Goal: Information Seeking & Learning: Learn about a topic

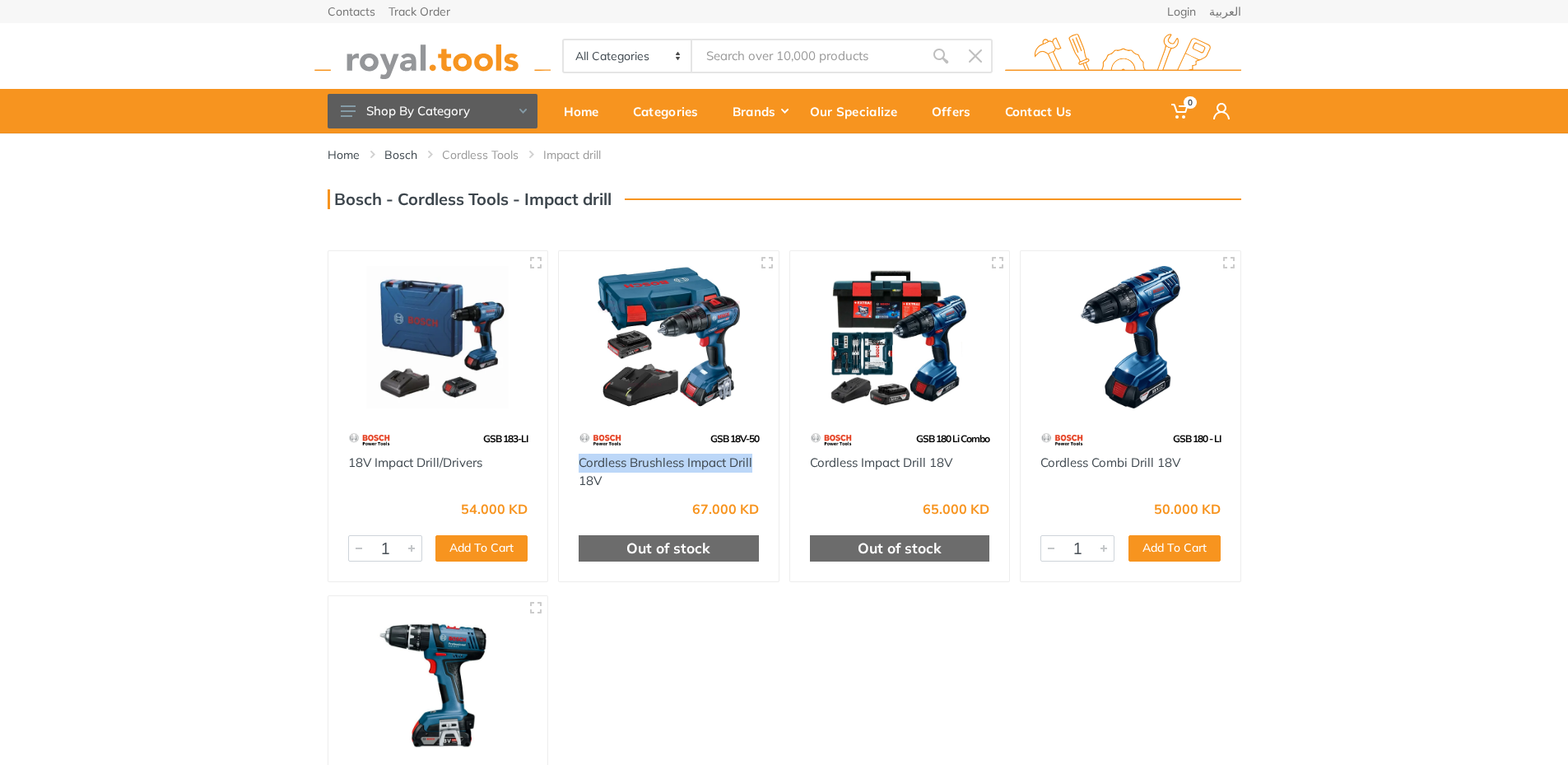
drag, startPoint x: 575, startPoint y: 460, endPoint x: 756, endPoint y: 462, distance: 181.0
click at [756, 462] on div "Cordless Brushless Impact Drill 18V" at bounding box center [669, 472] width 220 height 37
click at [488, 423] on div at bounding box center [439, 337] width 220 height 174
click at [475, 456] on link "18V Impact Drill/Drivers" at bounding box center [415, 462] width 134 height 16
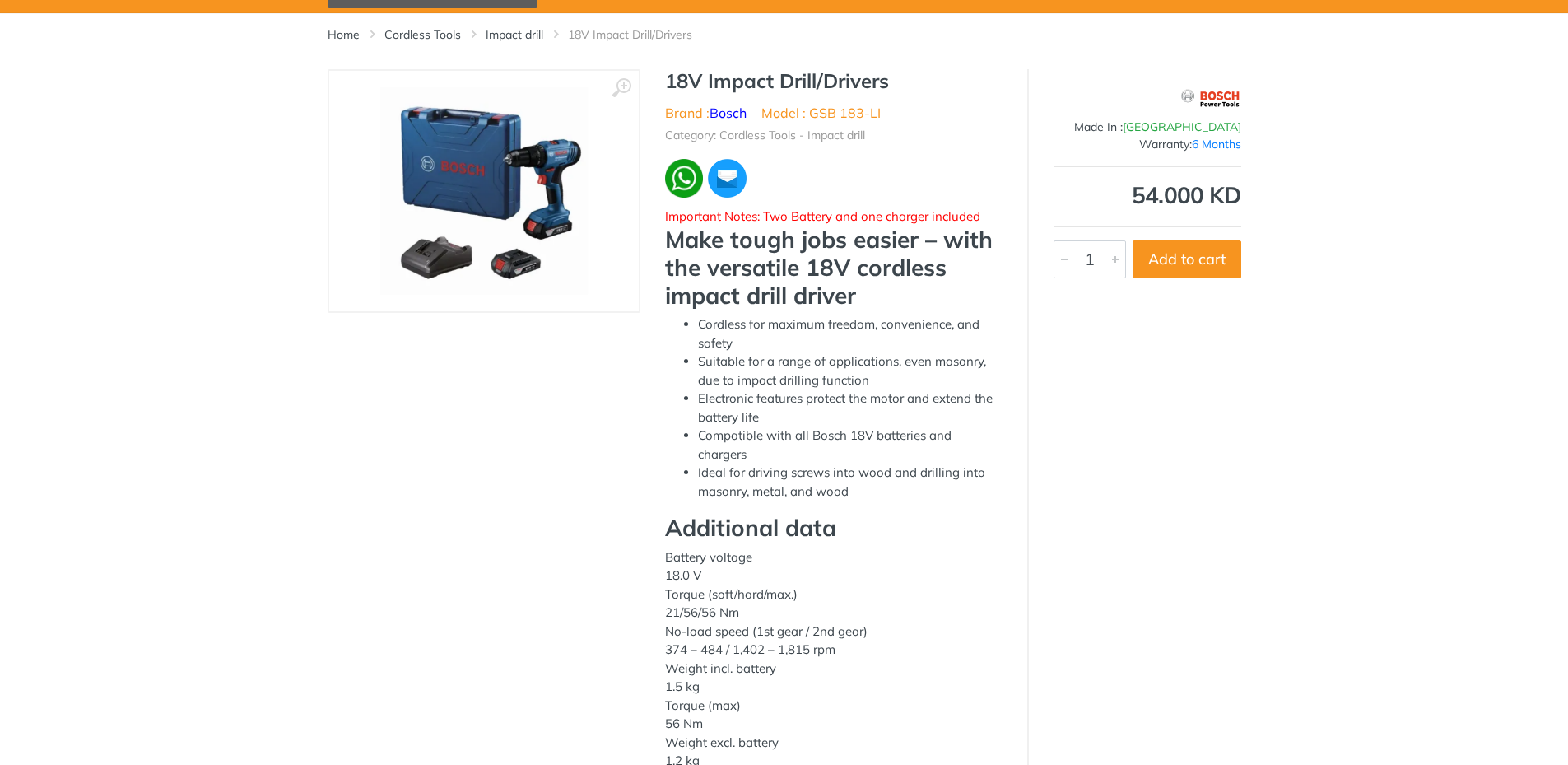
scroll to position [83, 0]
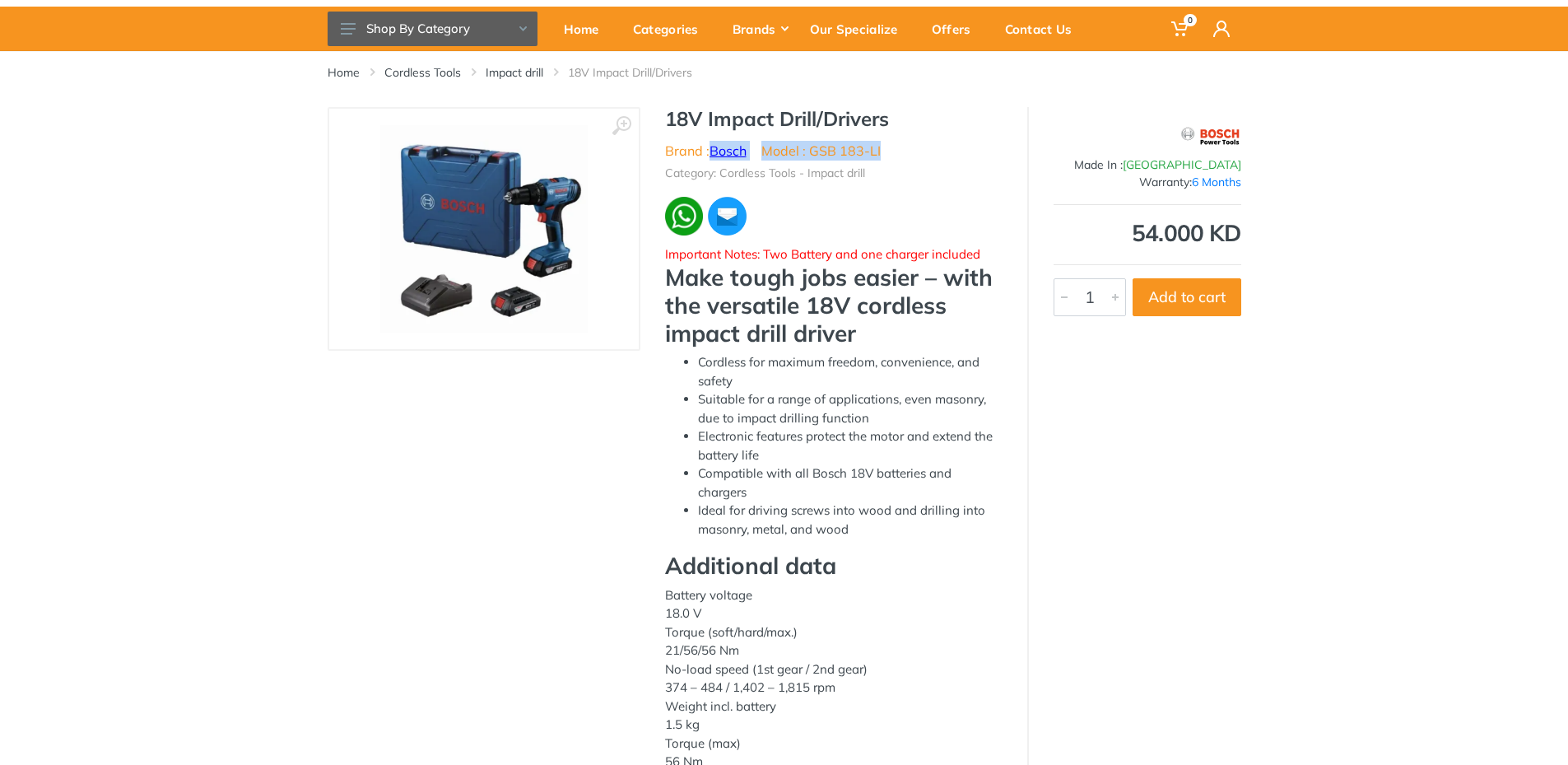
drag, startPoint x: 883, startPoint y: 153, endPoint x: 713, endPoint y: 146, distance: 170.1
click at [713, 146] on ul "Brand : Bosch Model : GSB 183-LI" at bounding box center [833, 150] width 337 height 20
copy ul "Bosch Model : GSB 183-LI"
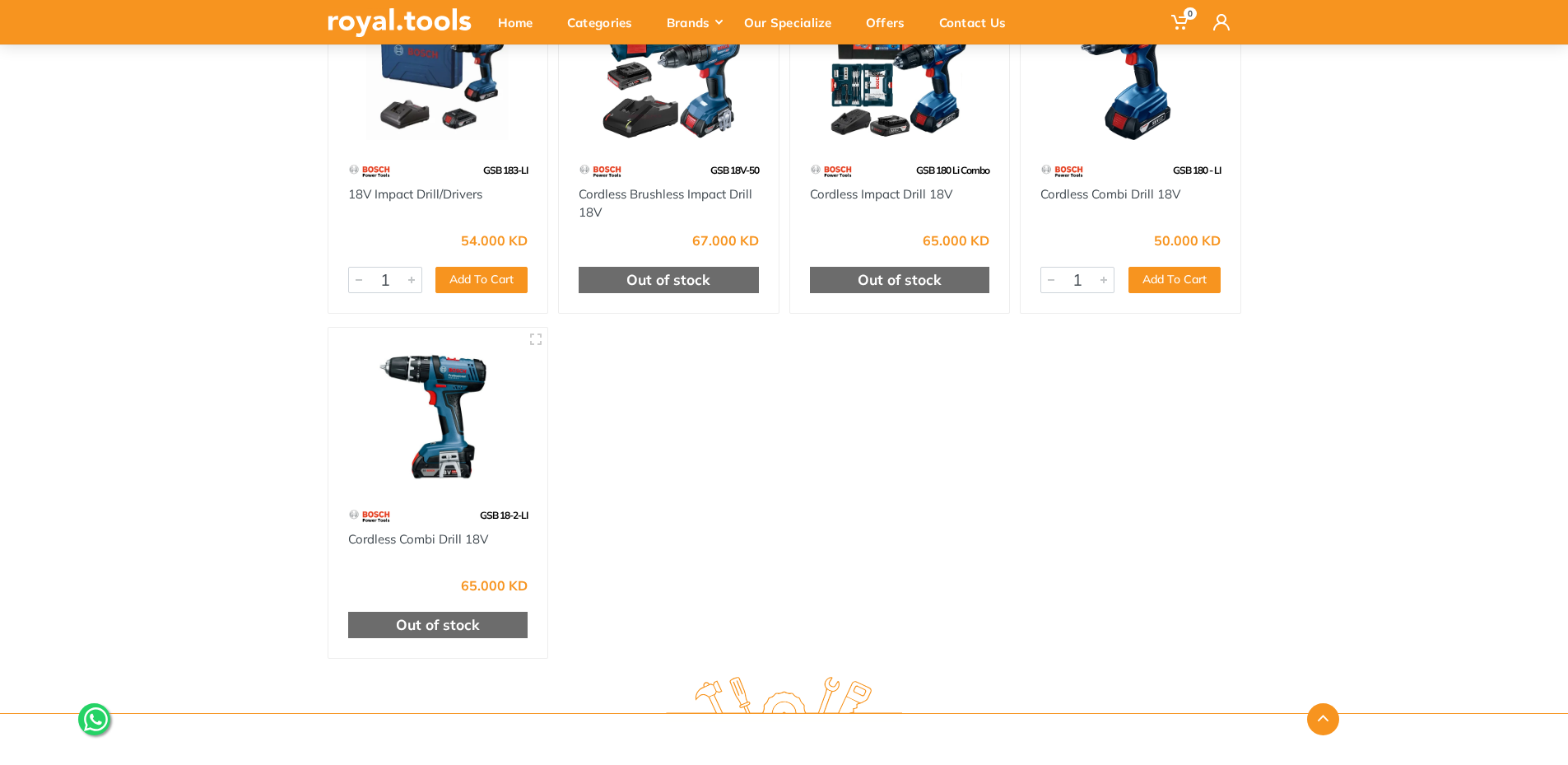
scroll to position [274, 0]
